Goal: Use online tool/utility: Utilize a website feature to perform a specific function

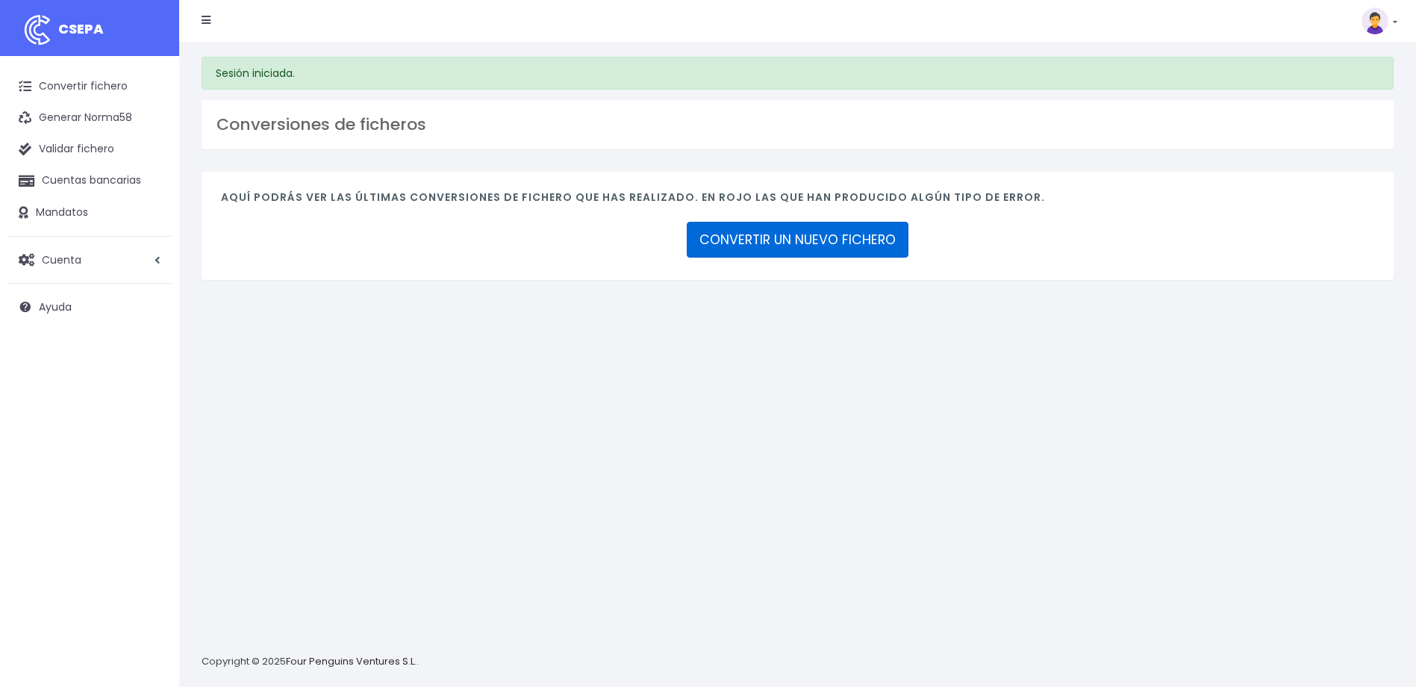
click at [798, 231] on link "CONVERTIR UN NUEVO FICHERO" at bounding box center [798, 240] width 222 height 36
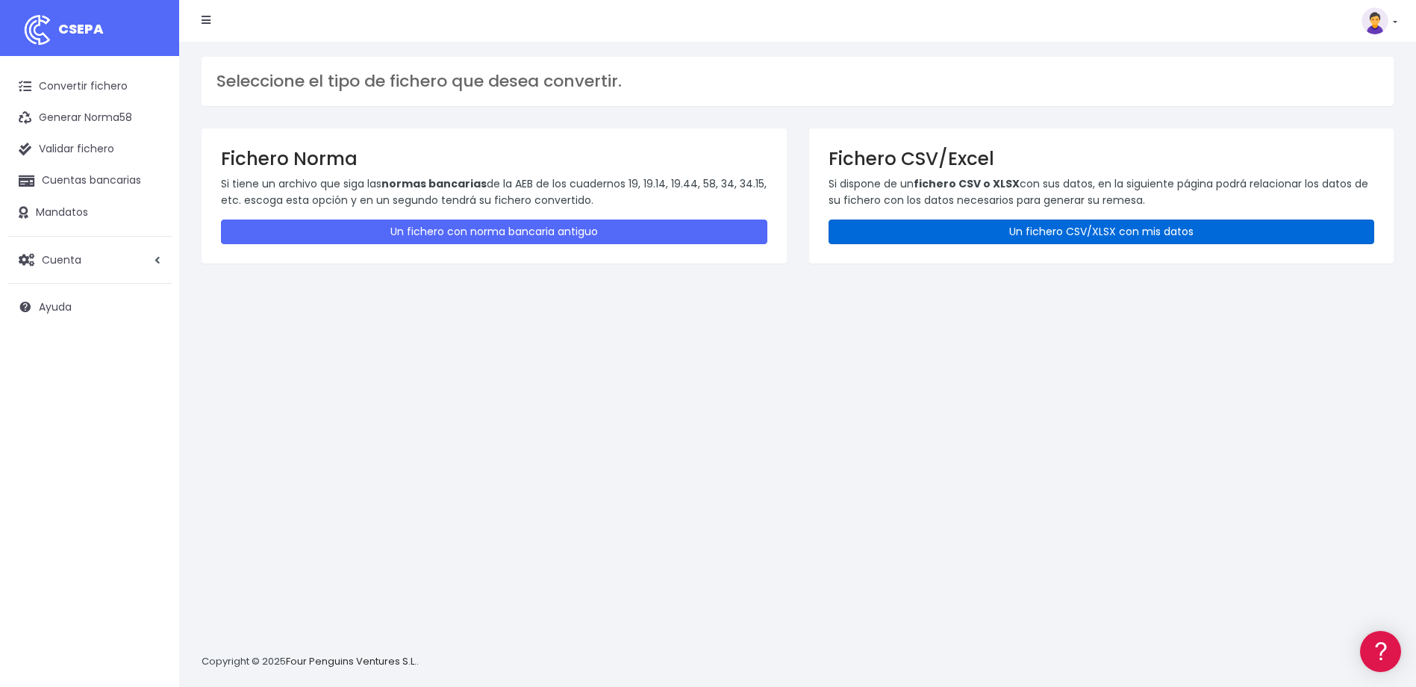
click at [1086, 232] on link "Un fichero CSV/XLSX con mis datos" at bounding box center [1101, 231] width 546 height 25
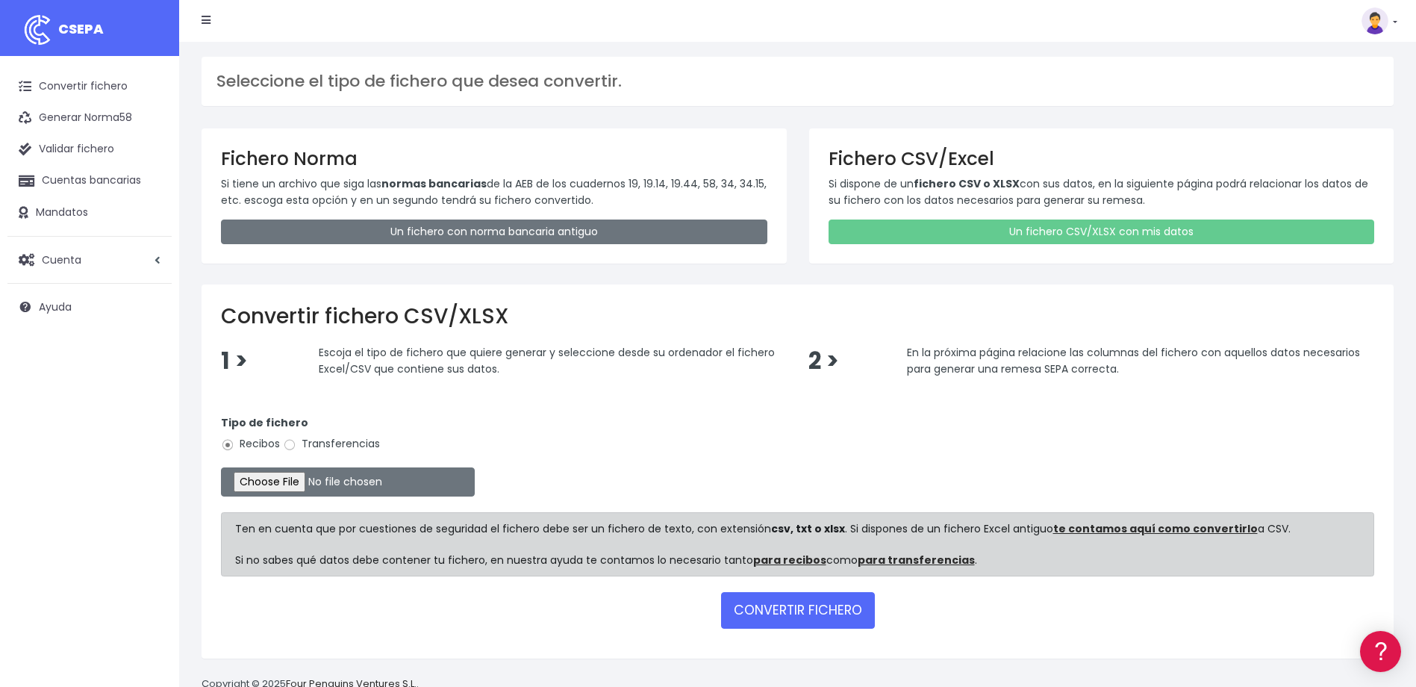
click at [310, 447] on label "Transferencias" at bounding box center [331, 444] width 97 height 16
click at [296, 447] on input "Transferencias" at bounding box center [289, 444] width 13 height 13
radio input "true"
click at [272, 484] on input "file" at bounding box center [348, 481] width 254 height 29
type input "C:\fakepath\Transferencia manual SEPA 60,50 EUR.csv"
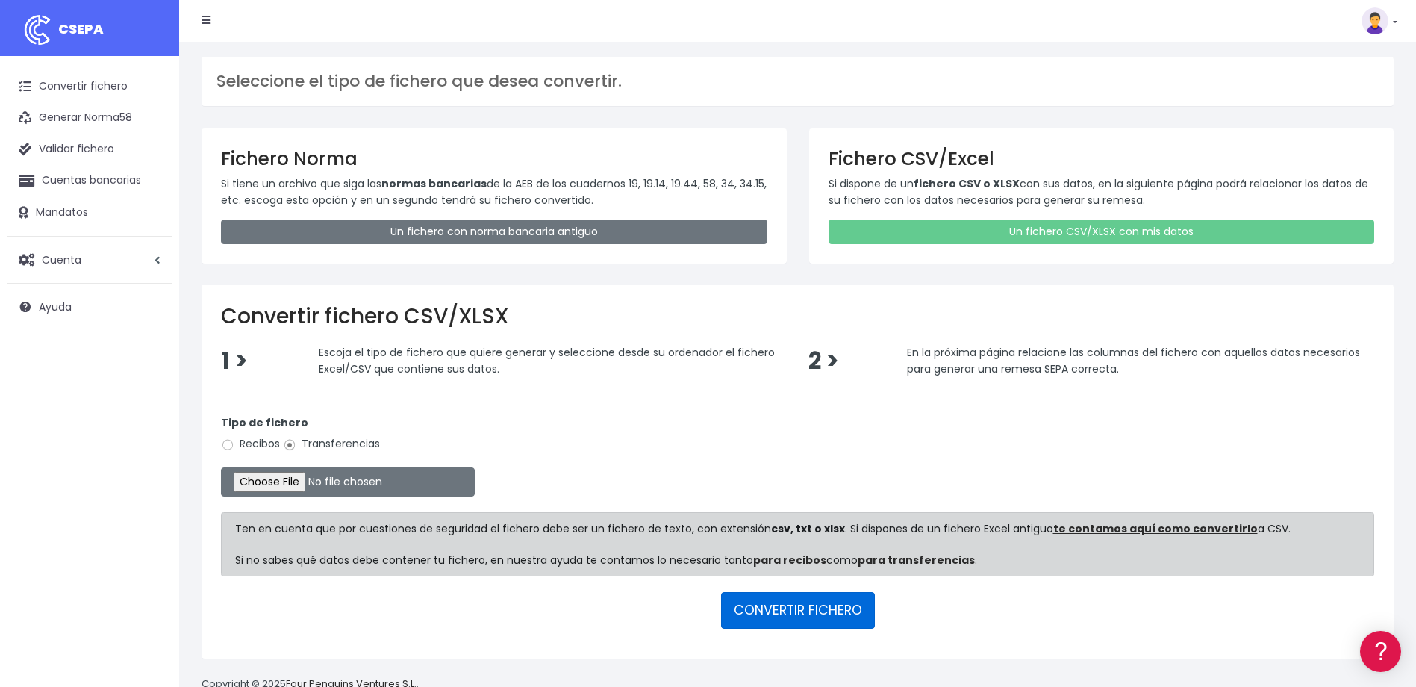
click at [790, 605] on button "CONVERTIR FICHERO" at bounding box center [798, 610] width 154 height 36
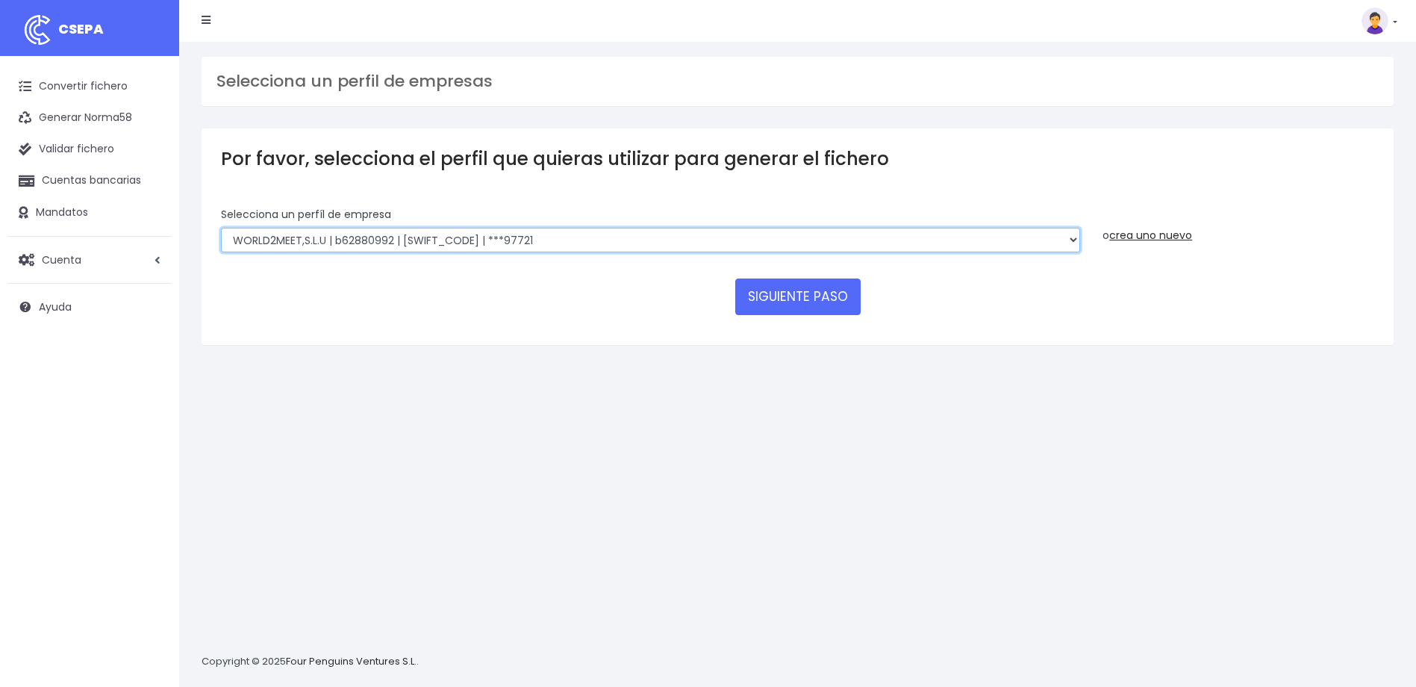
click at [881, 231] on select "WORLD2MEET,S.L.U | b62880992 | BSABESBBXXX | ***97721 World 2 Meet SLU | B62880…" at bounding box center [650, 240] width 859 height 25
select select "563"
click at [221, 228] on select "WORLD2MEET,S.L.U | b62880992 | BSABESBBXXX | ***97721 World 2 Meet SLU | B62880…" at bounding box center [650, 240] width 859 height 25
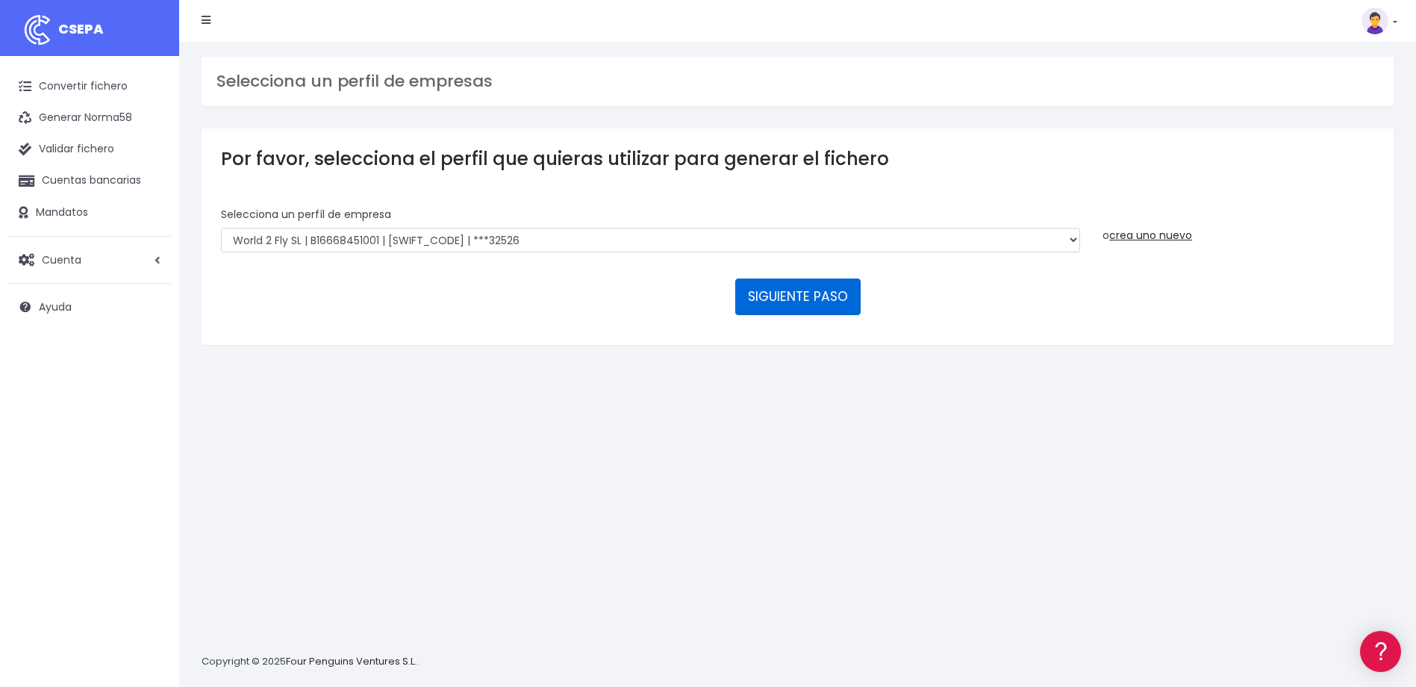
click at [791, 299] on button "SIGUIENTE PASO" at bounding box center [797, 296] width 125 height 36
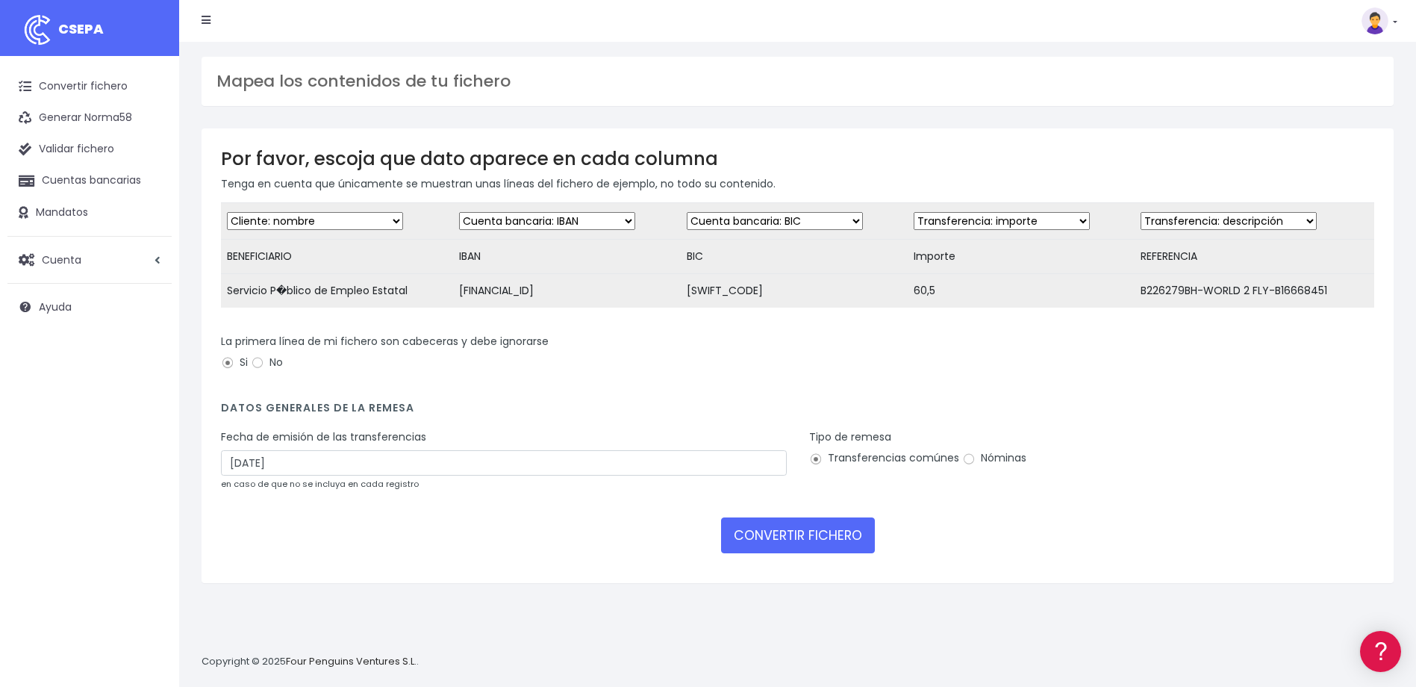
click at [326, 221] on select "Desechar campo Cliente: nombre Cliente: DNI Cliente: Email Cliente: referencia …" at bounding box center [315, 221] width 176 height 18
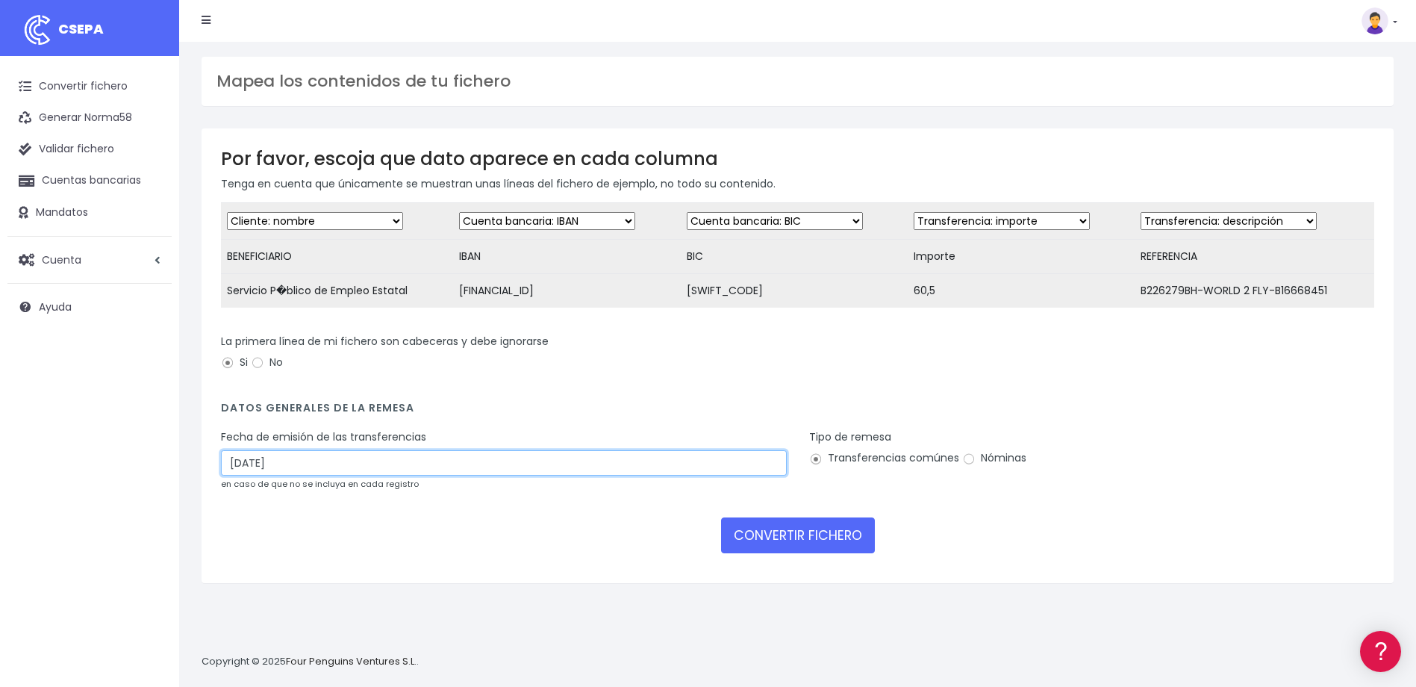
click at [723, 473] on input "20/08/2025" at bounding box center [504, 462] width 566 height 25
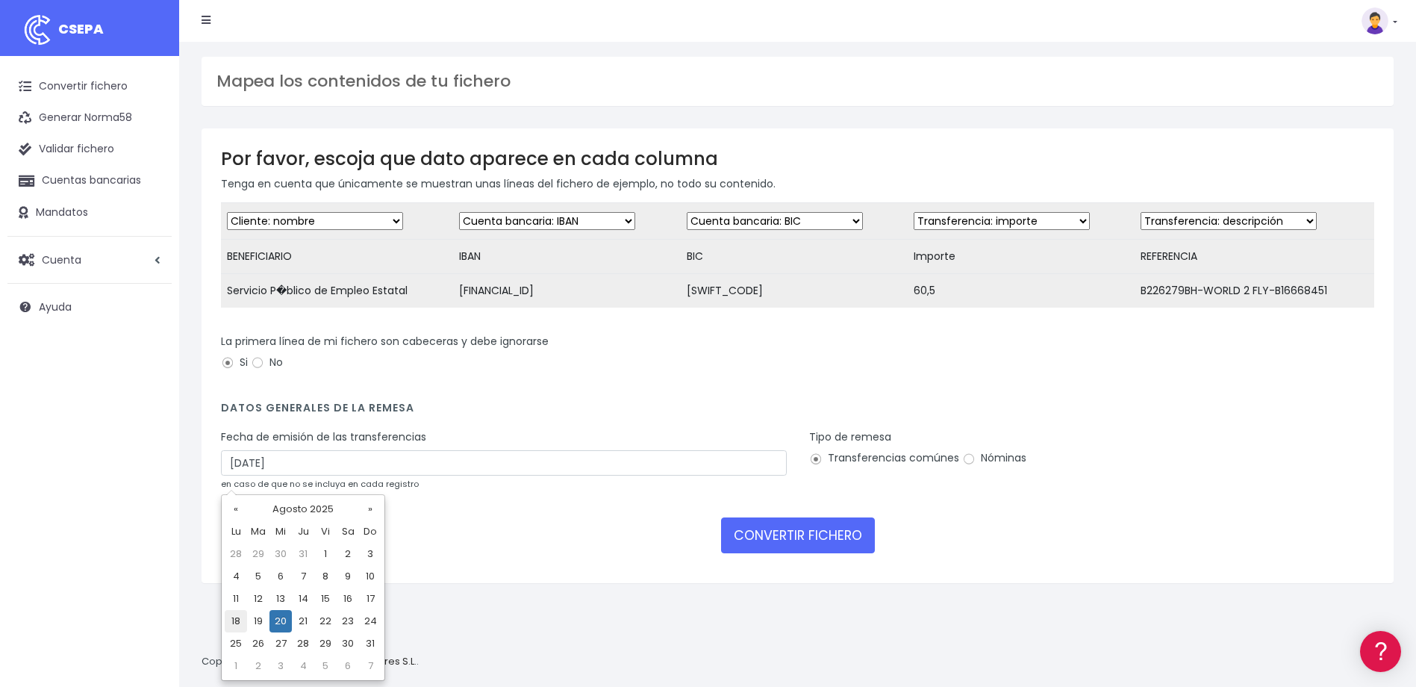
click at [238, 622] on td "18" at bounding box center [236, 621] width 22 height 22
type input "18/08/2025"
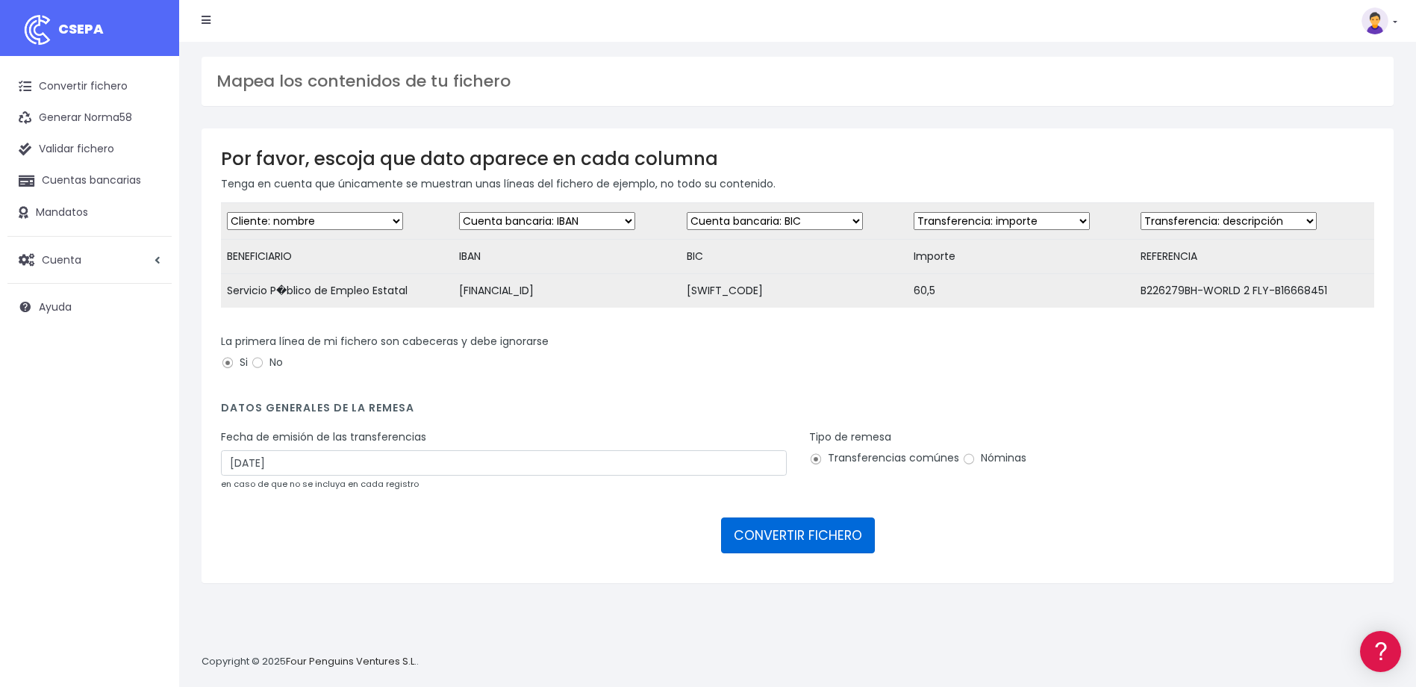
click at [790, 553] on button "CONVERTIR FICHERO" at bounding box center [798, 535] width 154 height 36
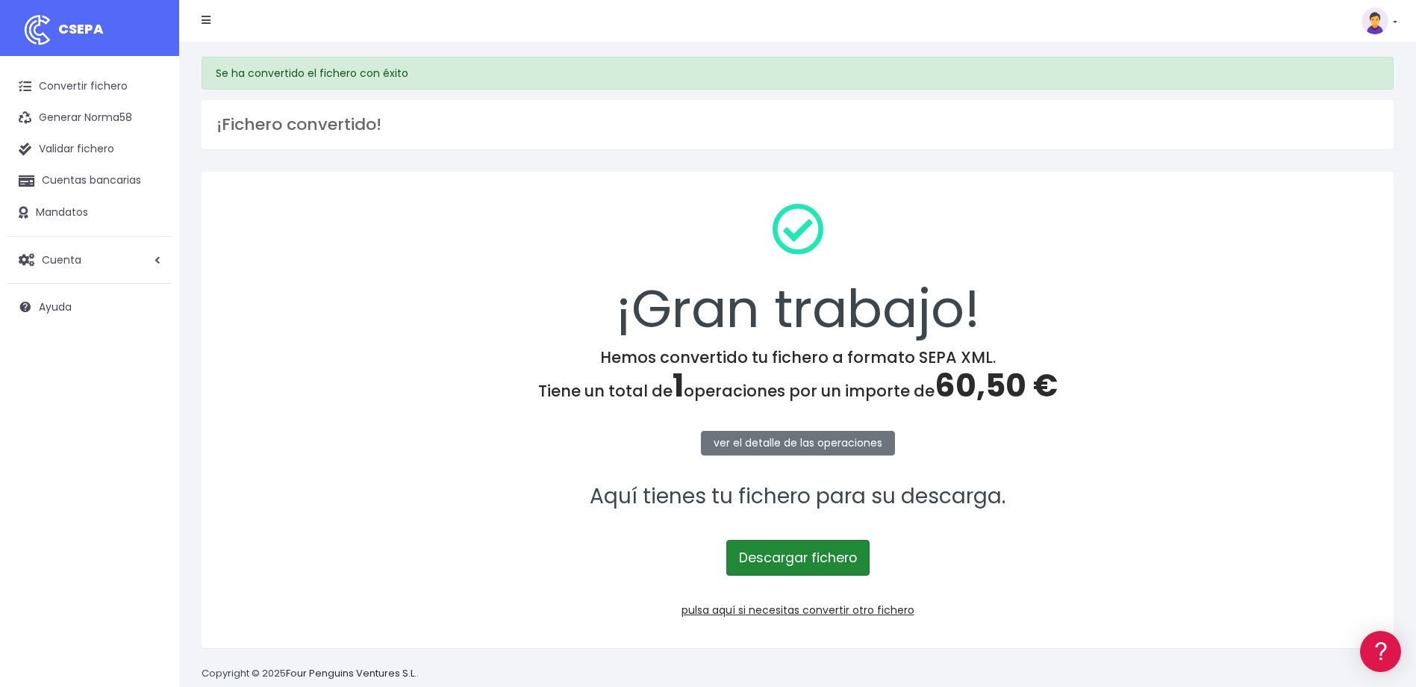
drag, startPoint x: 0, startPoint y: 0, endPoint x: 790, endPoint y: 555, distance: 965.5
click at [790, 555] on link "Descargar fichero" at bounding box center [797, 558] width 143 height 36
